Goal: Task Accomplishment & Management: Use online tool/utility

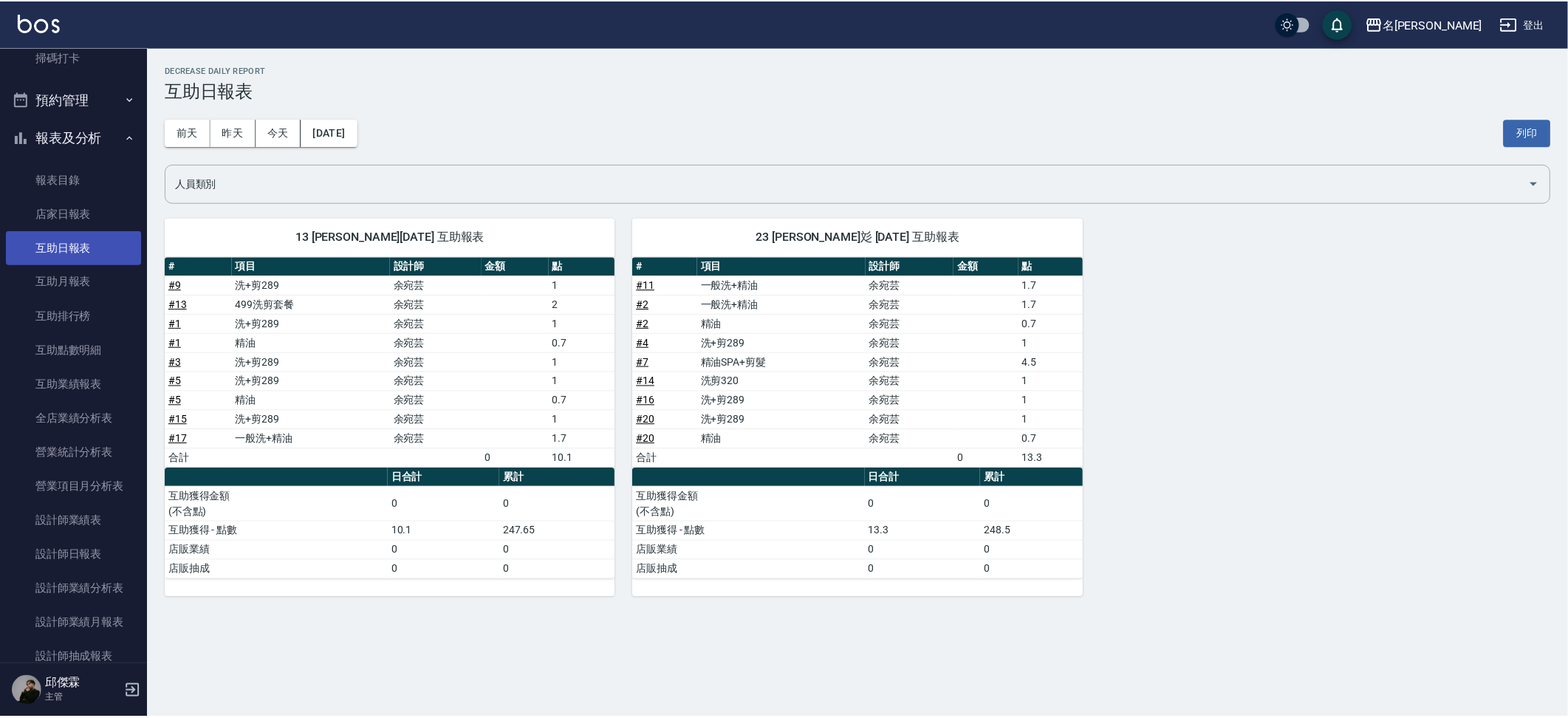
scroll to position [328, 0]
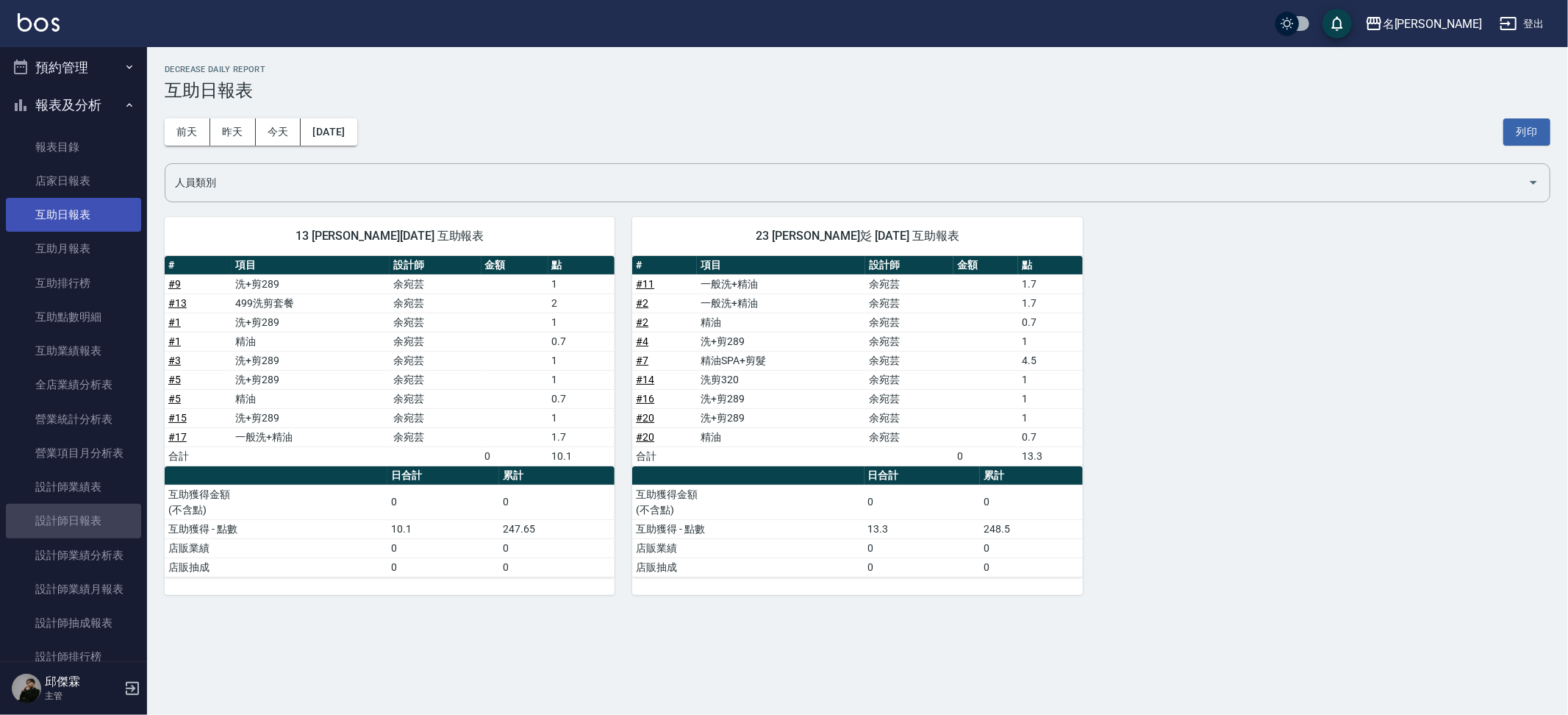
click at [91, 525] on link "設計師日報表" at bounding box center [73, 521] width 135 height 34
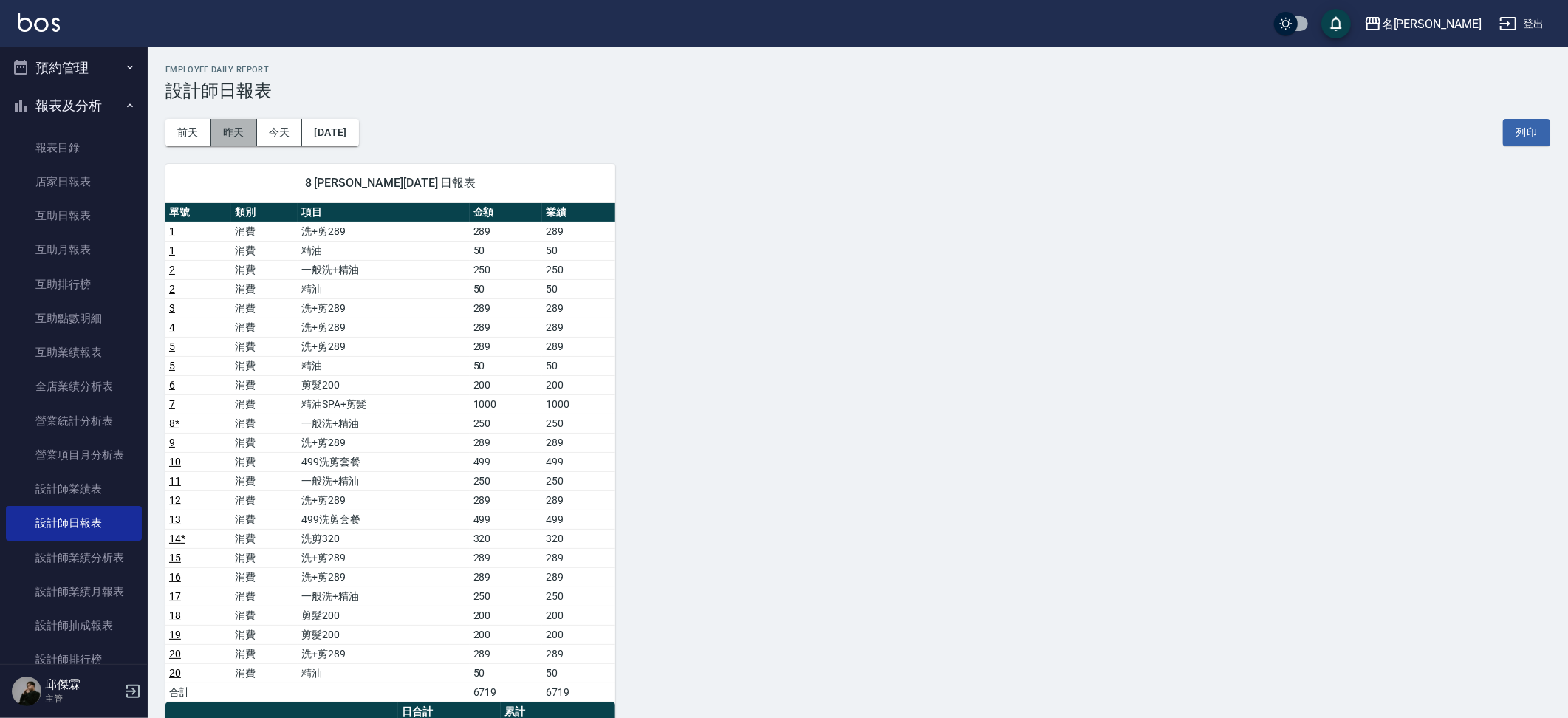
click at [247, 134] on button "昨天" at bounding box center [234, 133] width 46 height 27
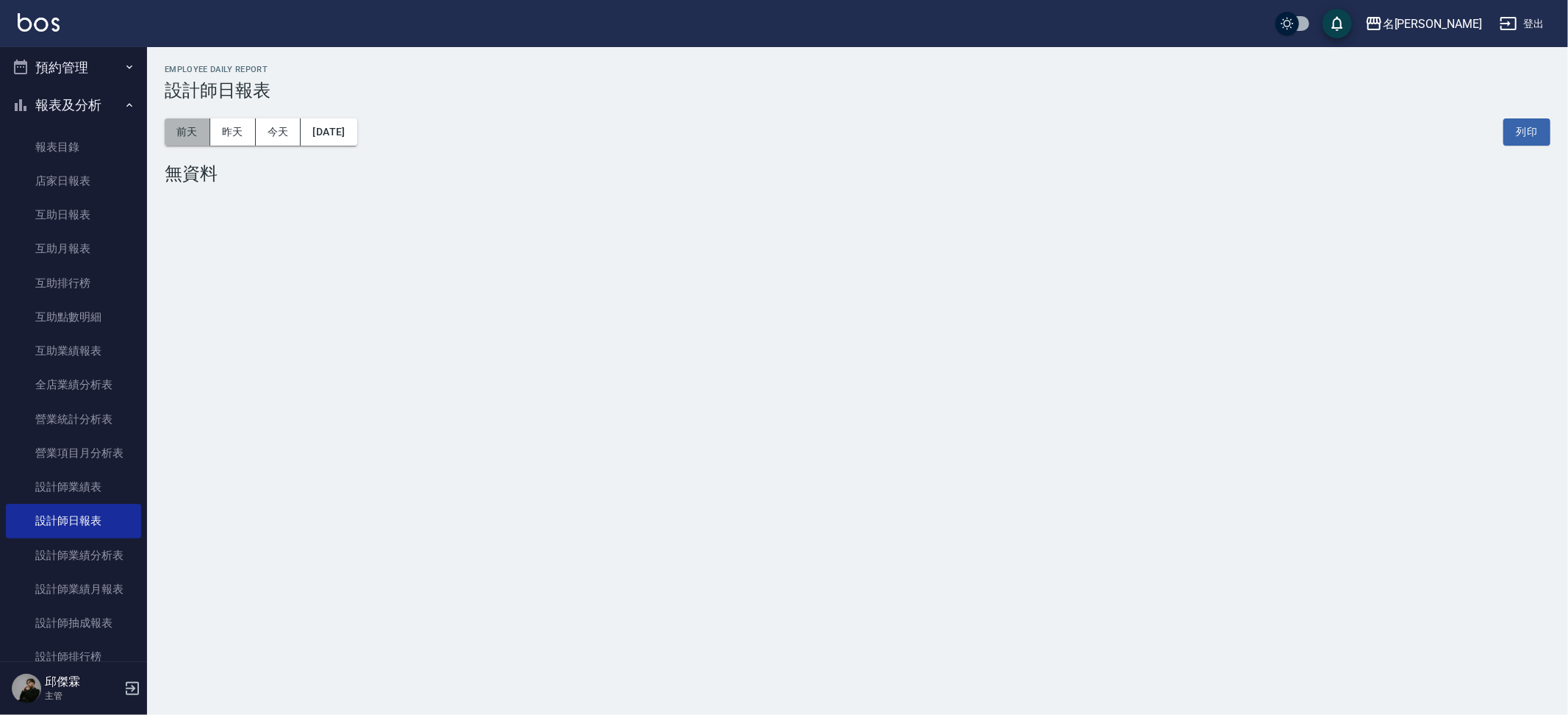
click at [188, 138] on button "前天" at bounding box center [187, 132] width 45 height 27
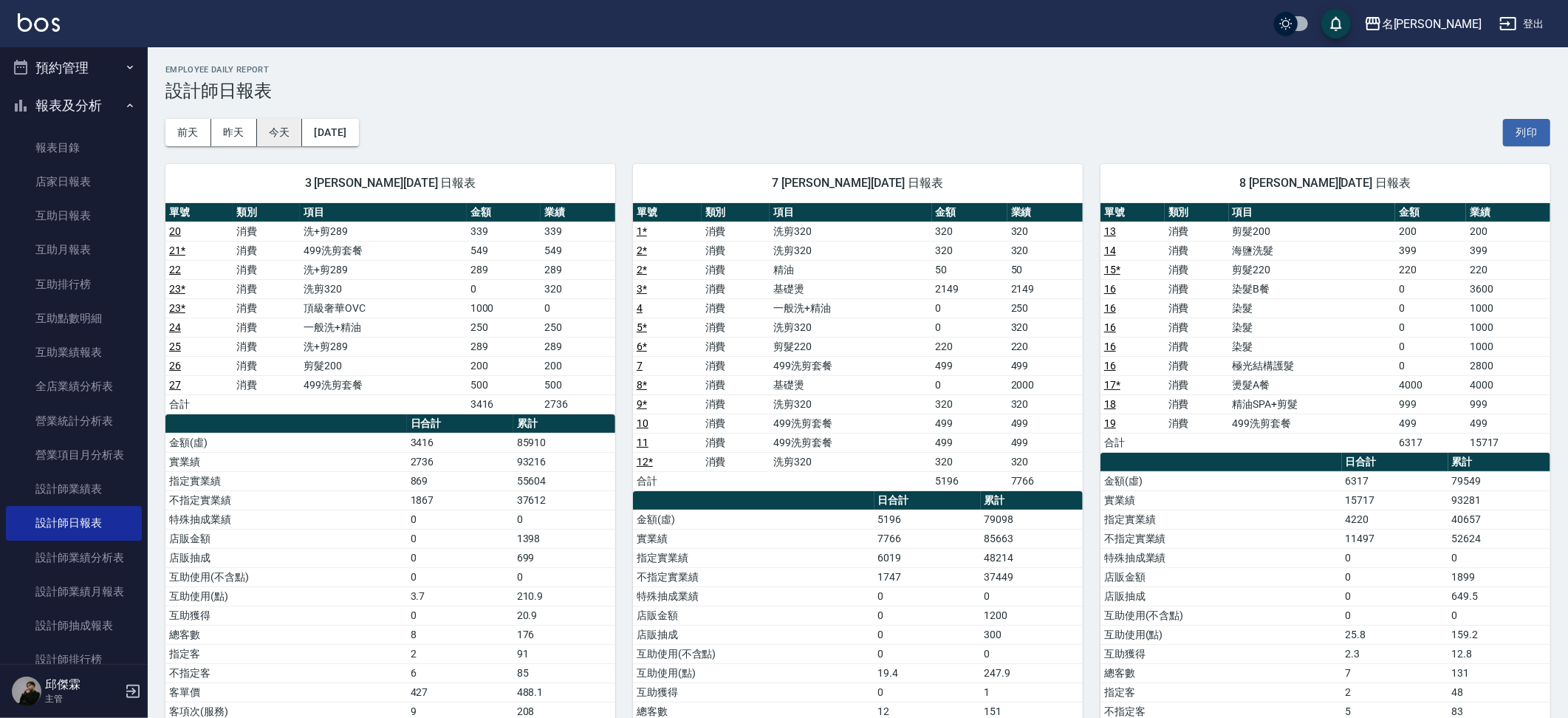
click at [292, 137] on button "今天" at bounding box center [280, 133] width 46 height 27
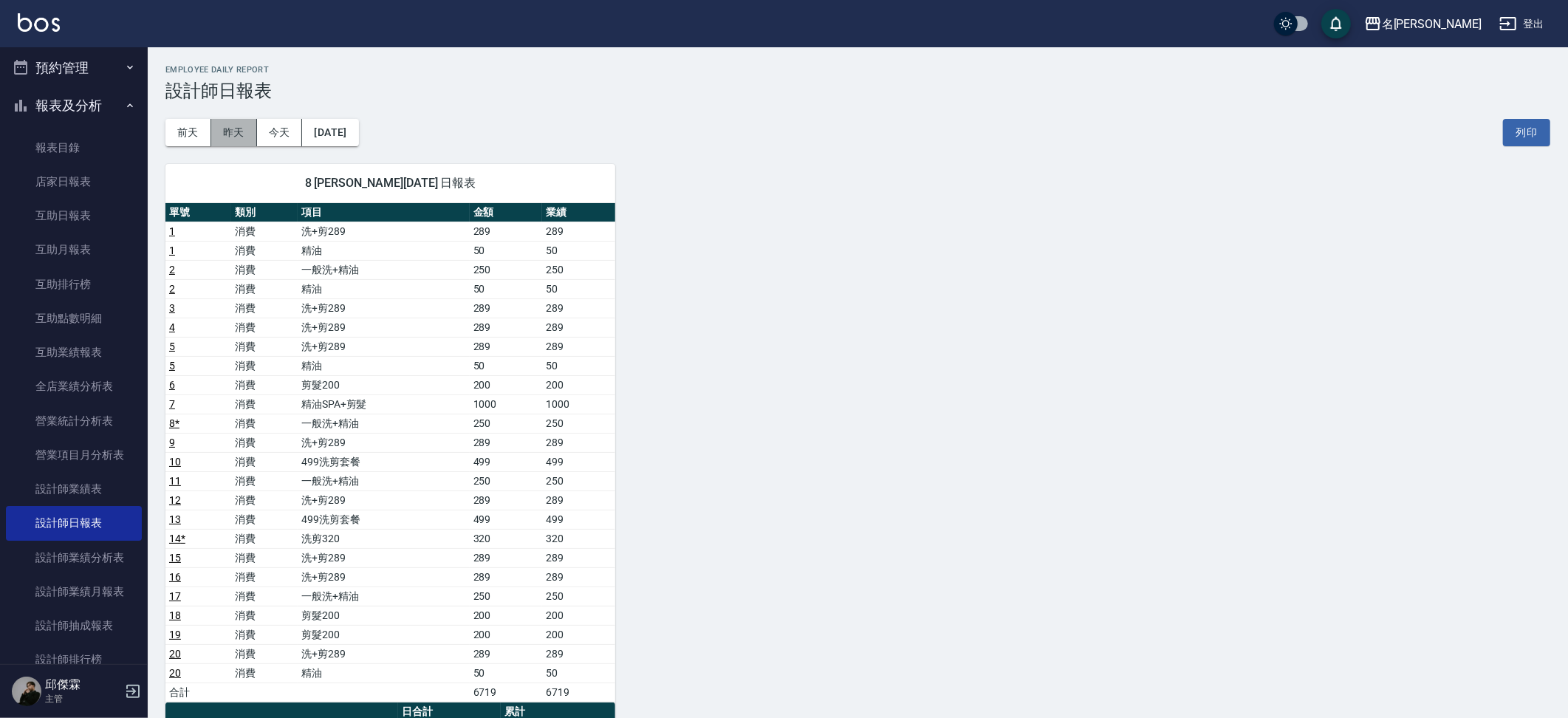
click at [231, 137] on button "昨天" at bounding box center [234, 133] width 46 height 27
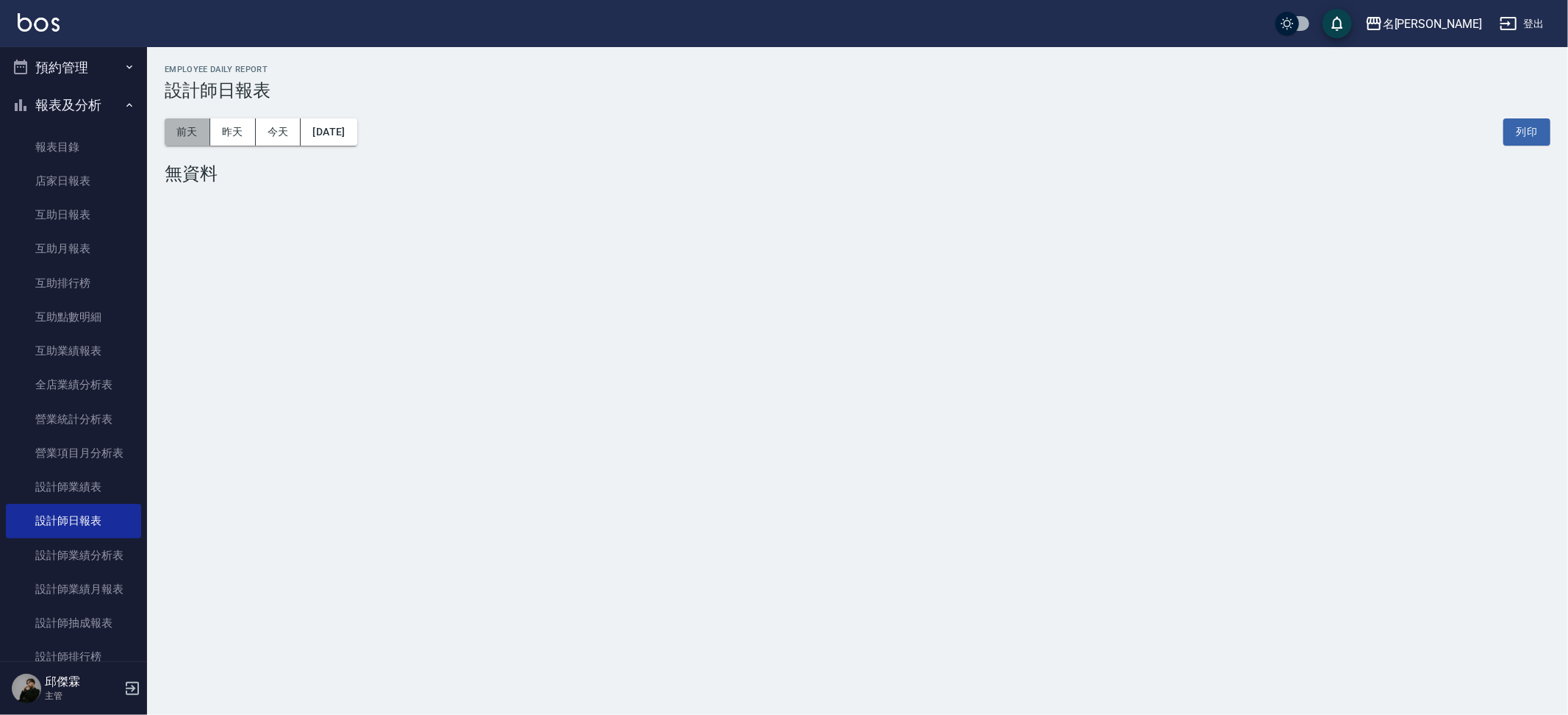
click at [199, 128] on button "前天" at bounding box center [187, 132] width 45 height 27
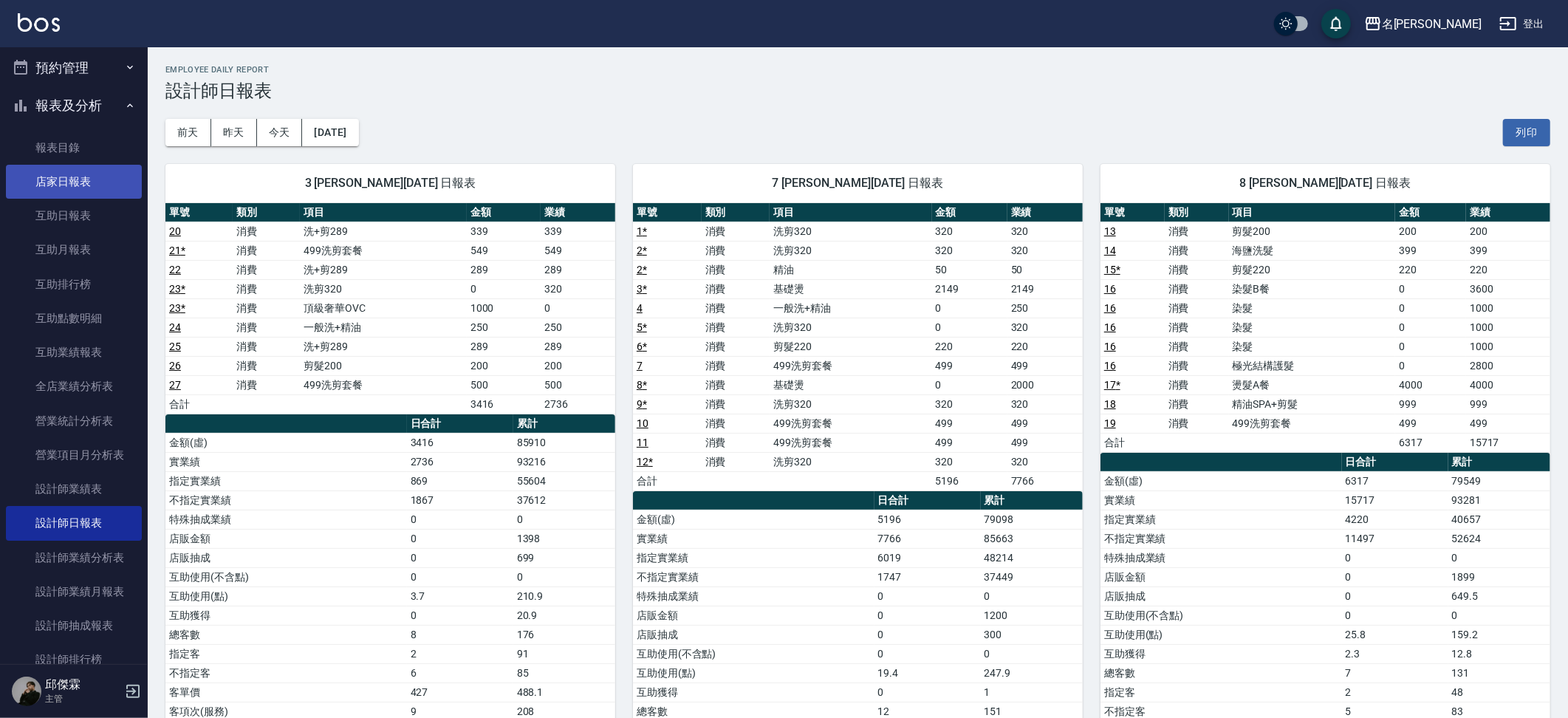
drag, startPoint x: 43, startPoint y: 151, endPoint x: 49, endPoint y: 158, distance: 9.2
click at [43, 151] on link "報表目錄" at bounding box center [74, 147] width 136 height 34
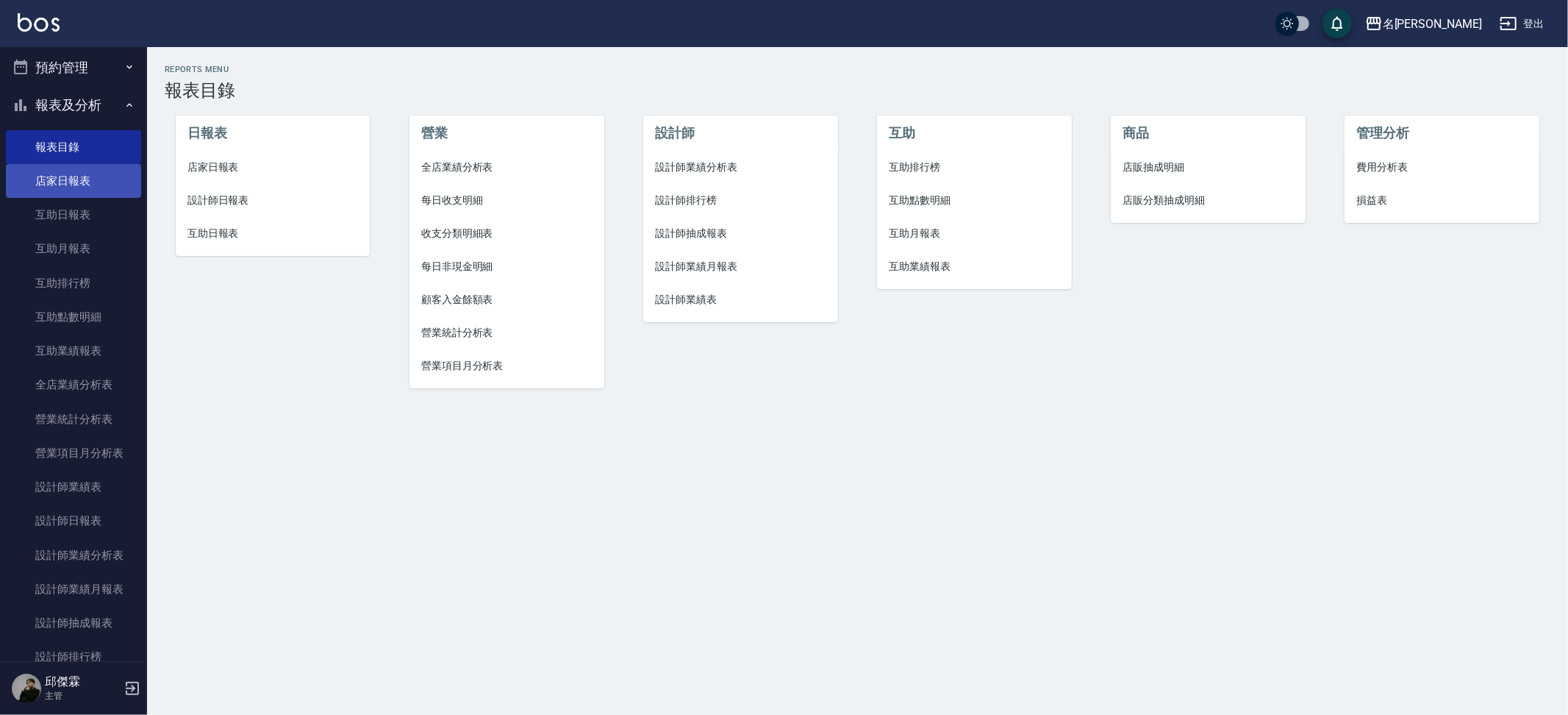
click at [57, 166] on link "店家日報表" at bounding box center [73, 181] width 135 height 34
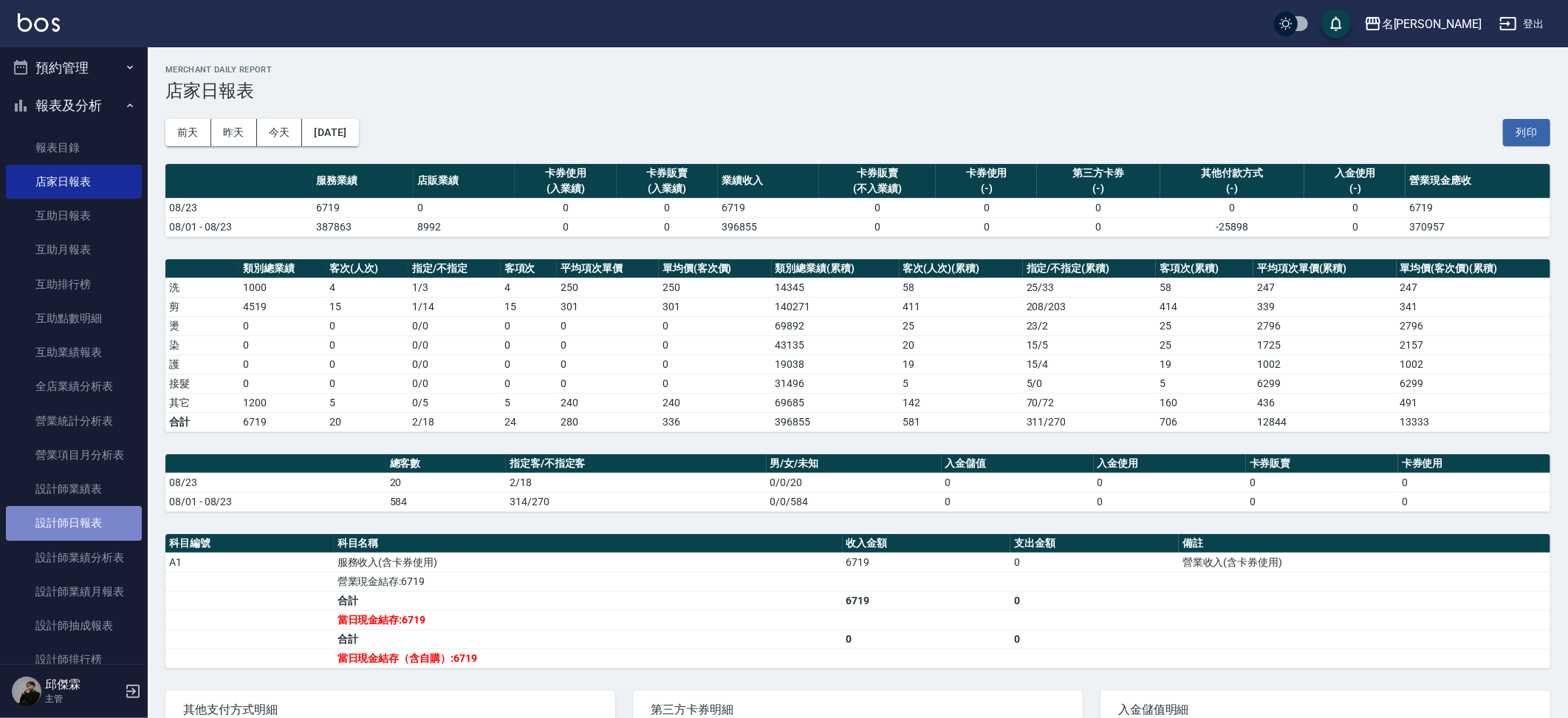
click at [98, 521] on link "設計師日報表" at bounding box center [74, 523] width 136 height 34
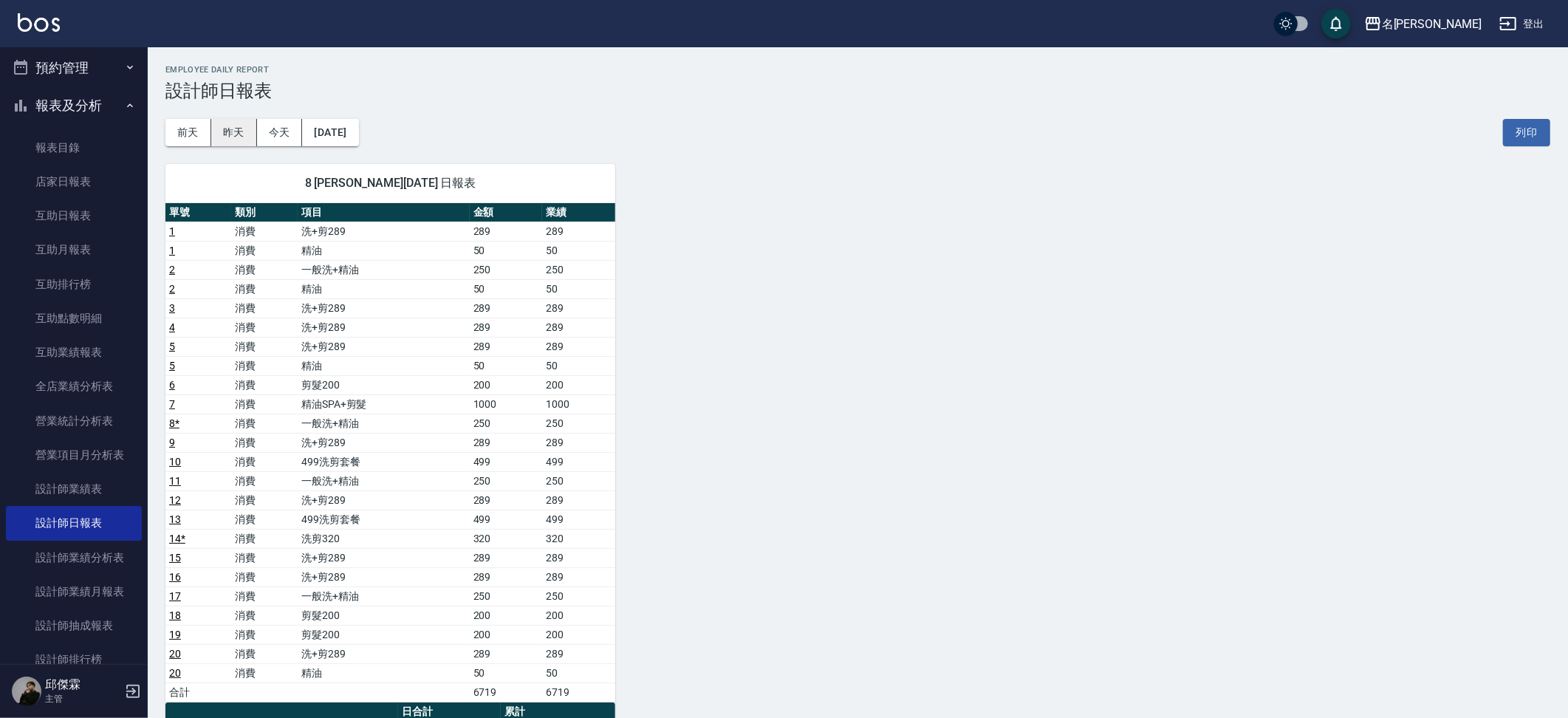
click at [250, 137] on button "昨天" at bounding box center [234, 133] width 46 height 27
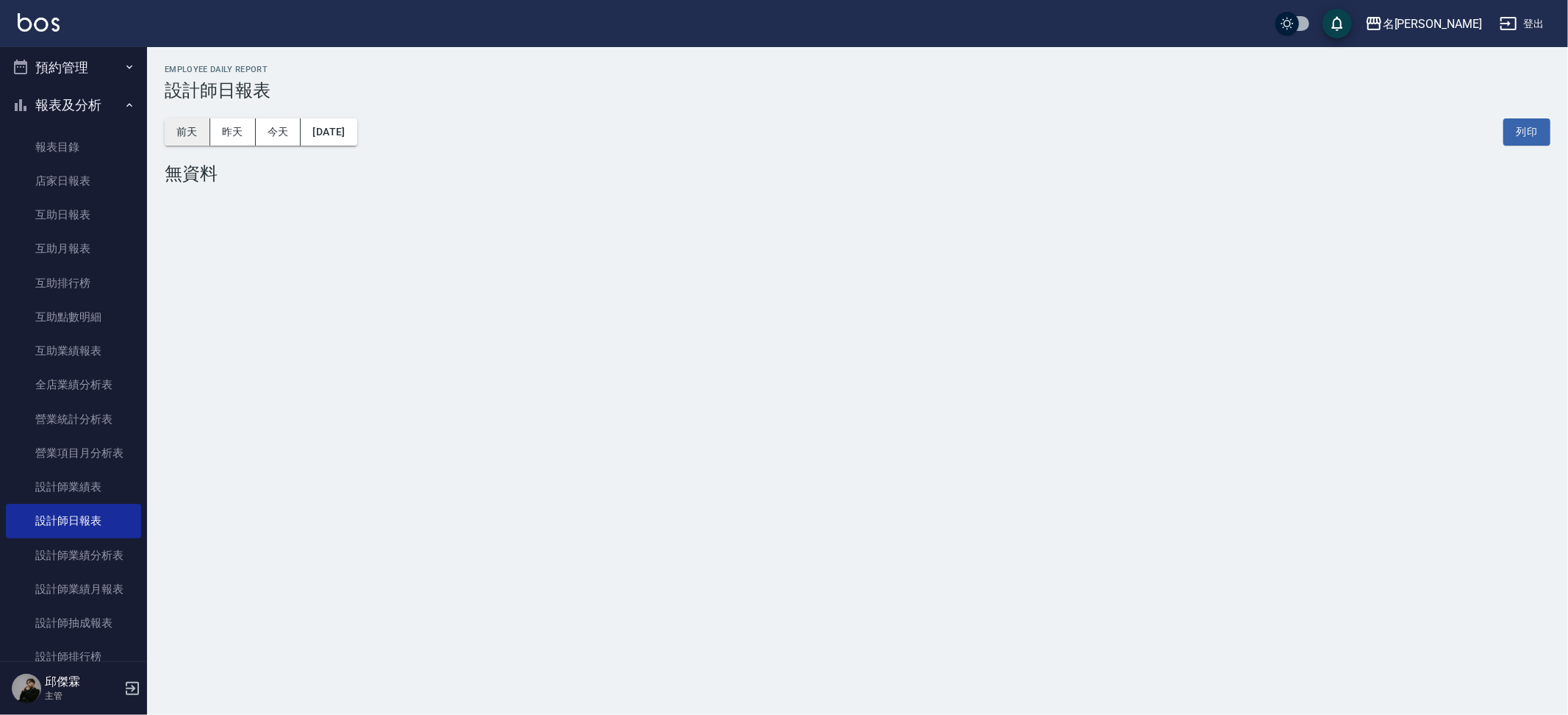
click at [206, 127] on button "前天" at bounding box center [187, 132] width 45 height 27
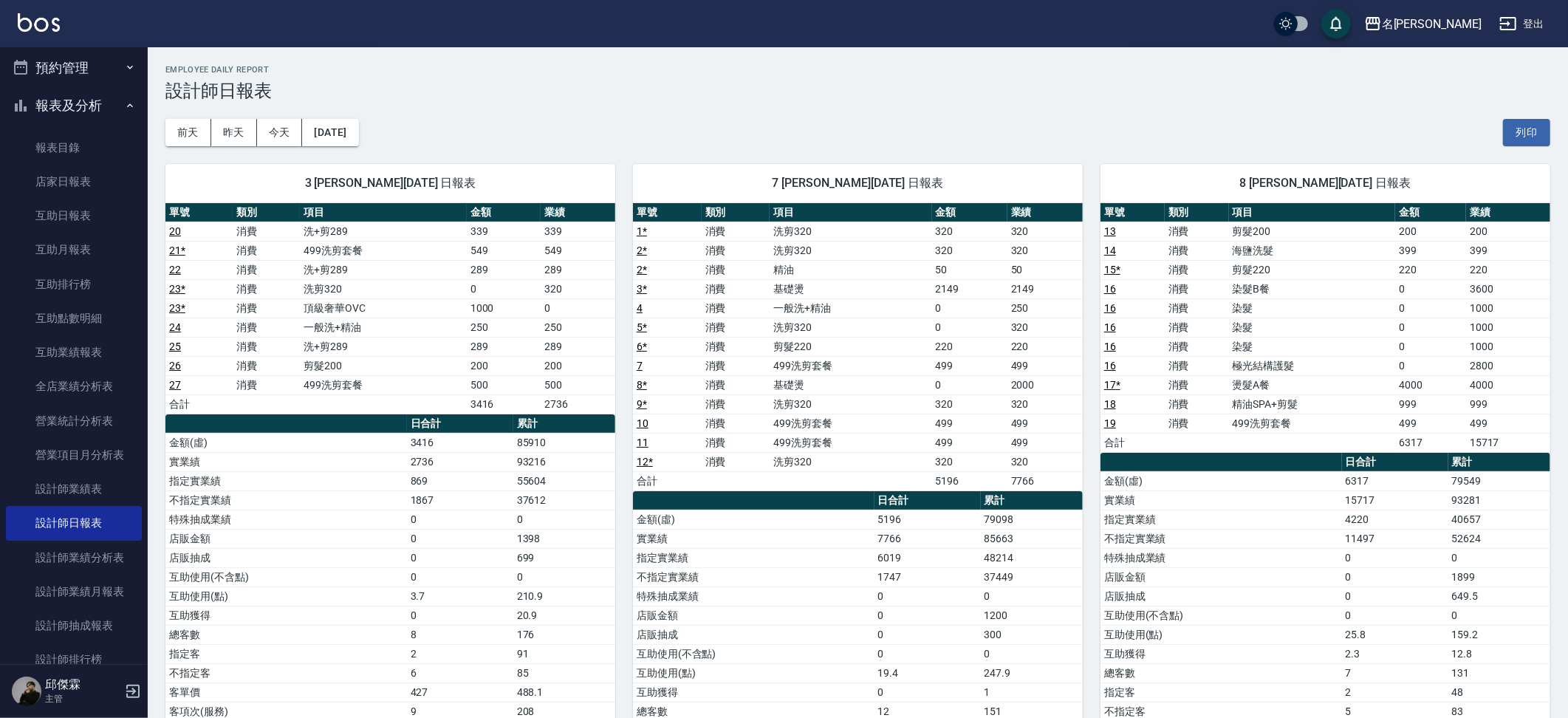
click at [1037, 568] on td "37449" at bounding box center [1032, 577] width 102 height 19
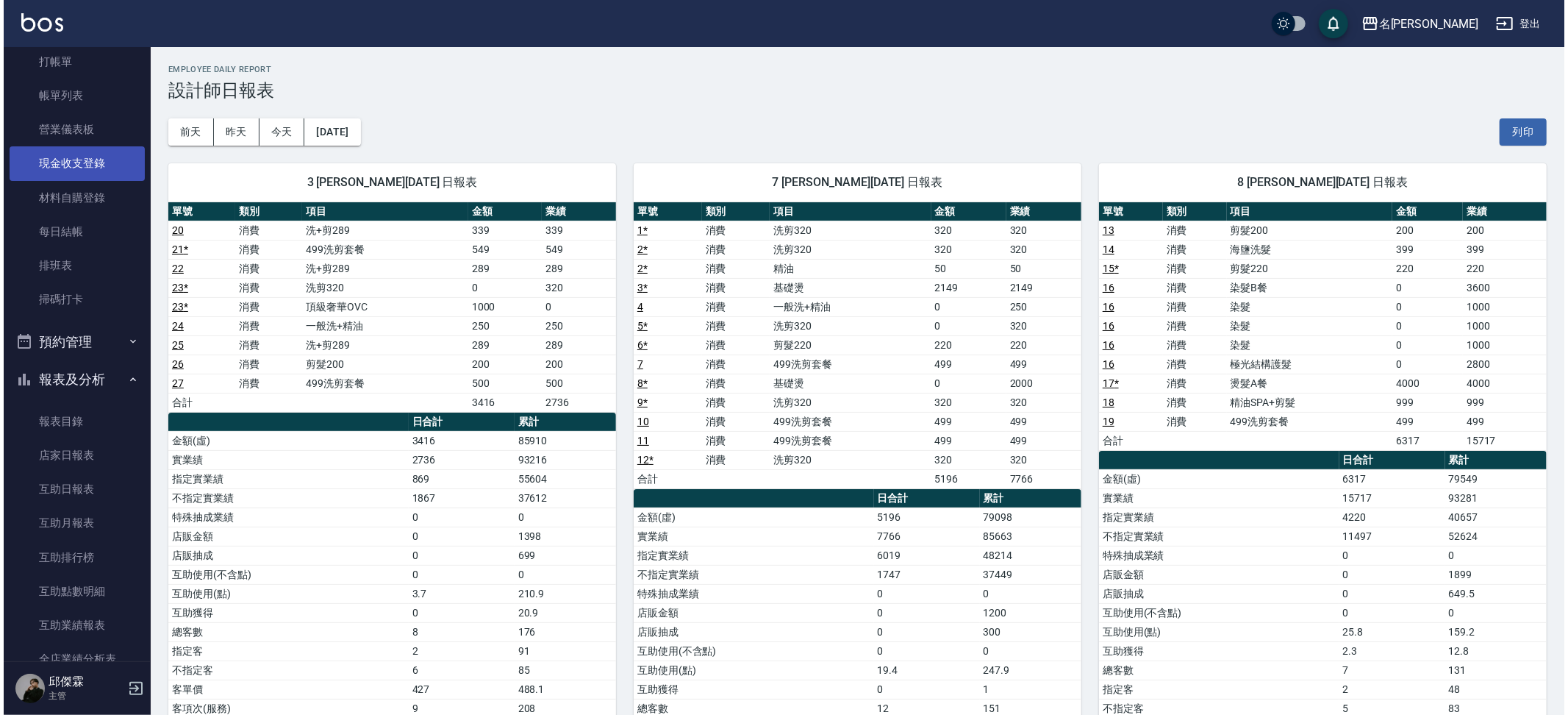
scroll to position [50, 0]
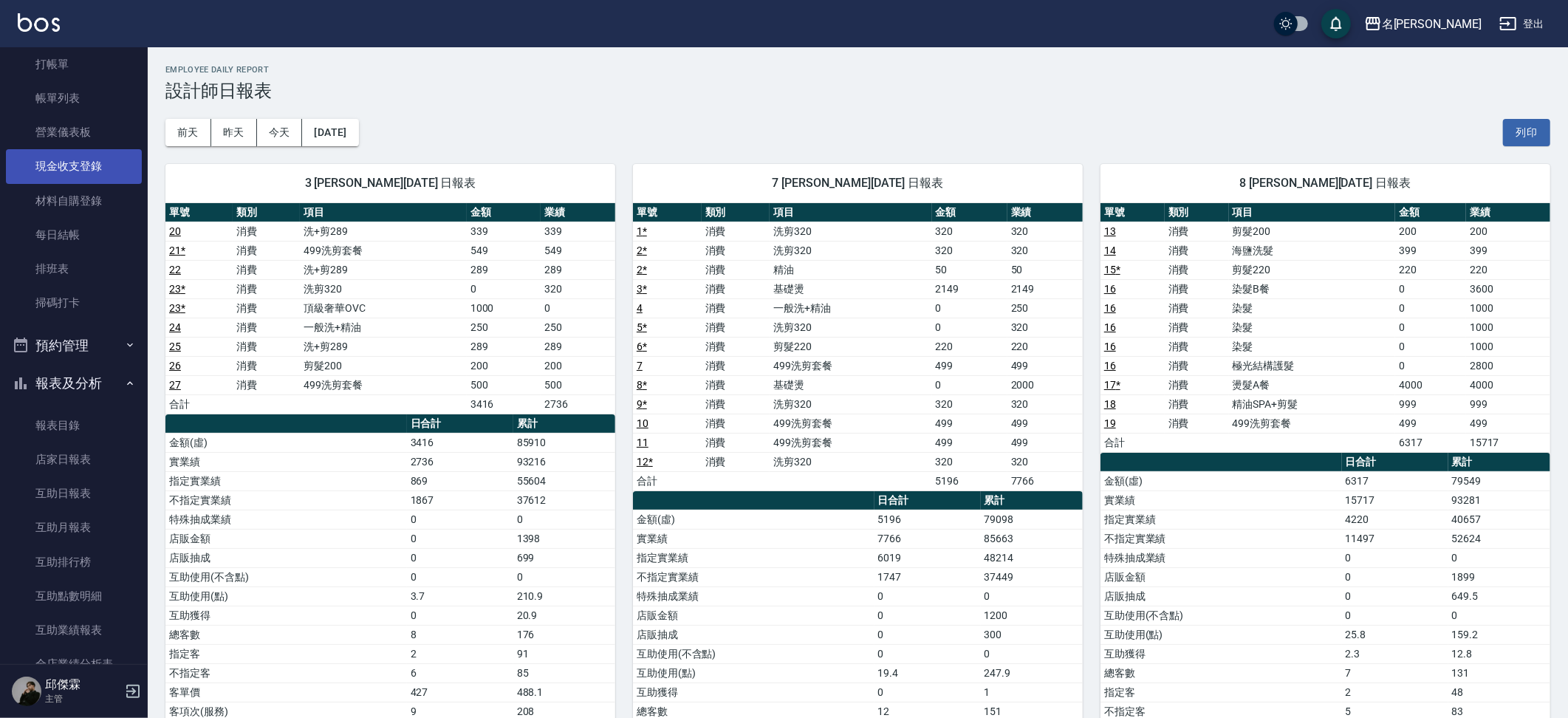
click at [87, 172] on link "現金收支登錄" at bounding box center [74, 166] width 136 height 34
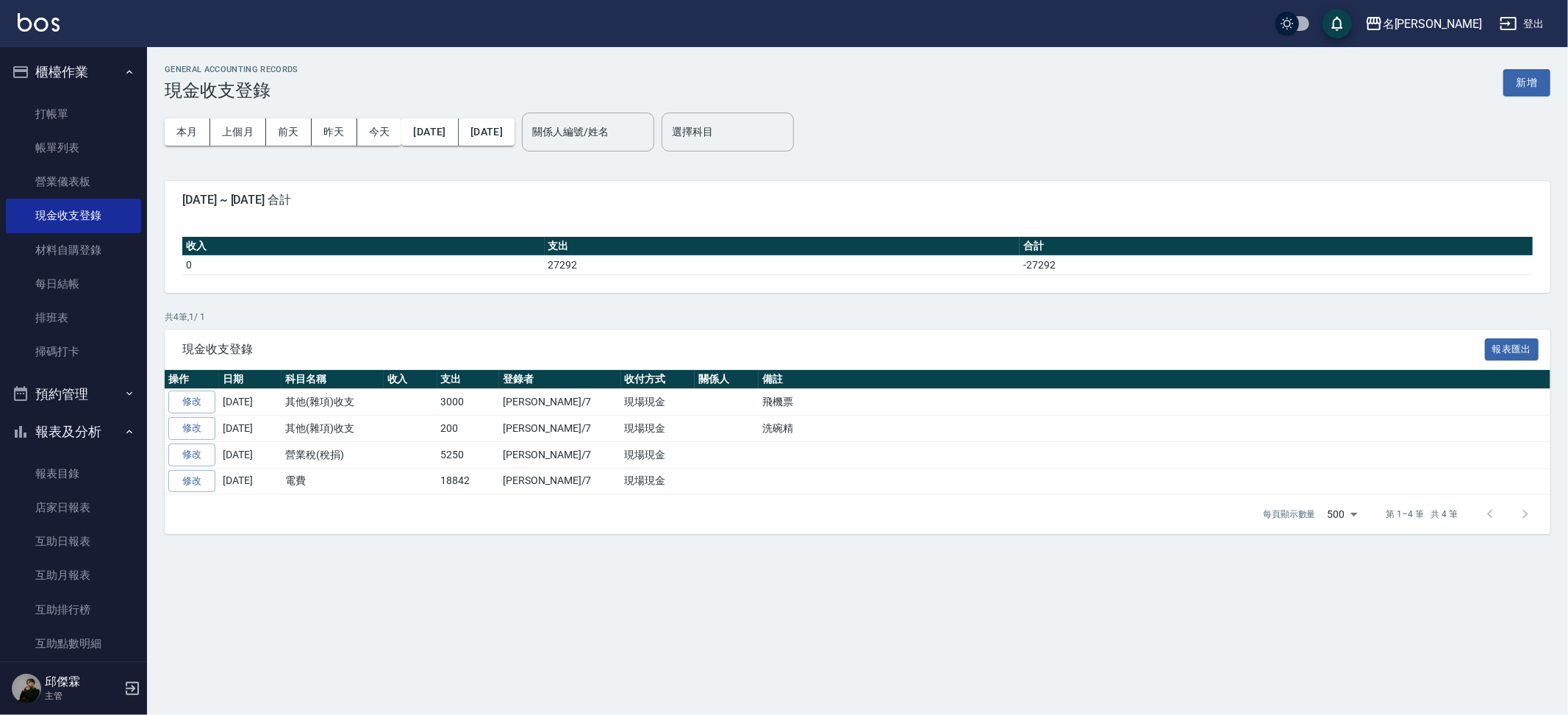
click at [163, 84] on div "GENERAL ACCOUNTING RECORDS 現金收支登錄 新增 本月 上個月 [DATE] [DATE] [DATE] [DATE] [DATE] …" at bounding box center [857, 299] width 1421 height 505
click at [53, 119] on link "打帳單" at bounding box center [73, 113] width 135 height 34
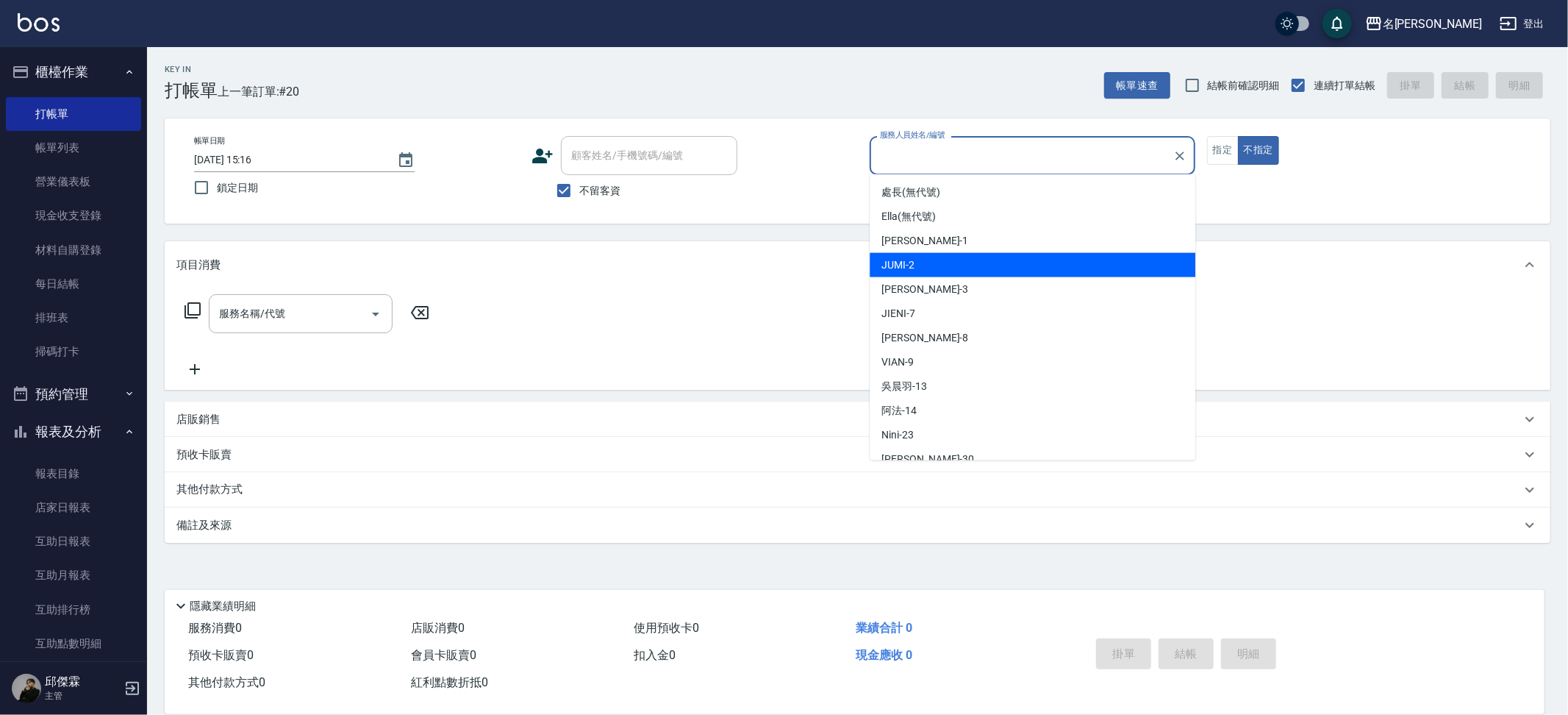
click at [1252, 279] on div "項目消費" at bounding box center [857, 265] width 1386 height 47
